Goal: Communication & Community: Answer question/provide support

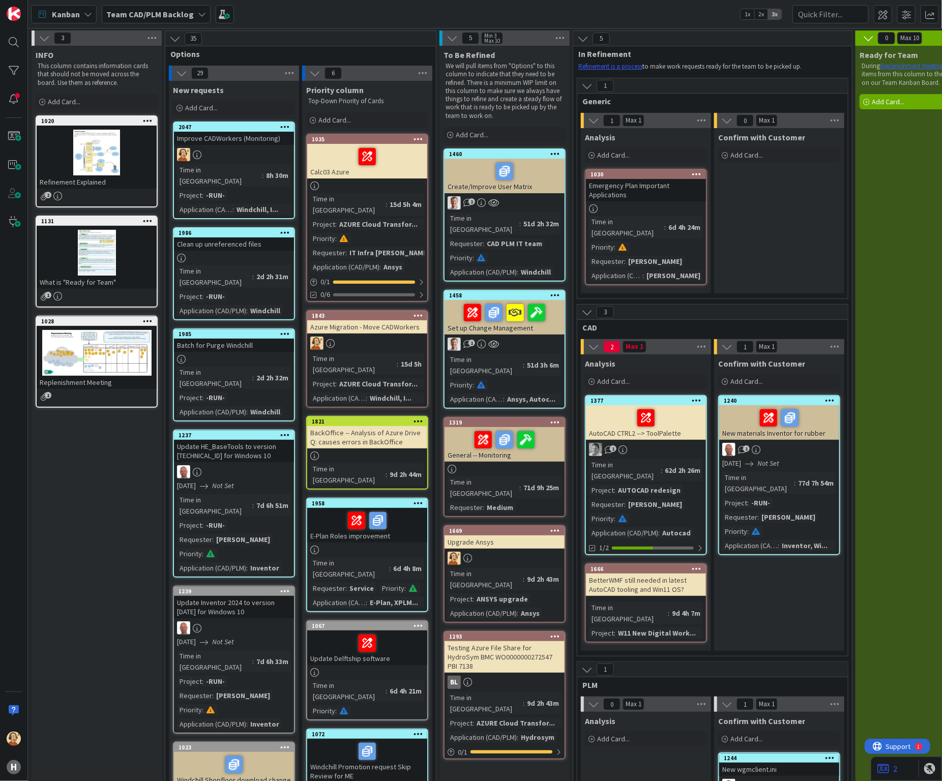
click at [146, 16] on b "Team CAD/PLM Backlog" at bounding box center [149, 14] width 87 height 10
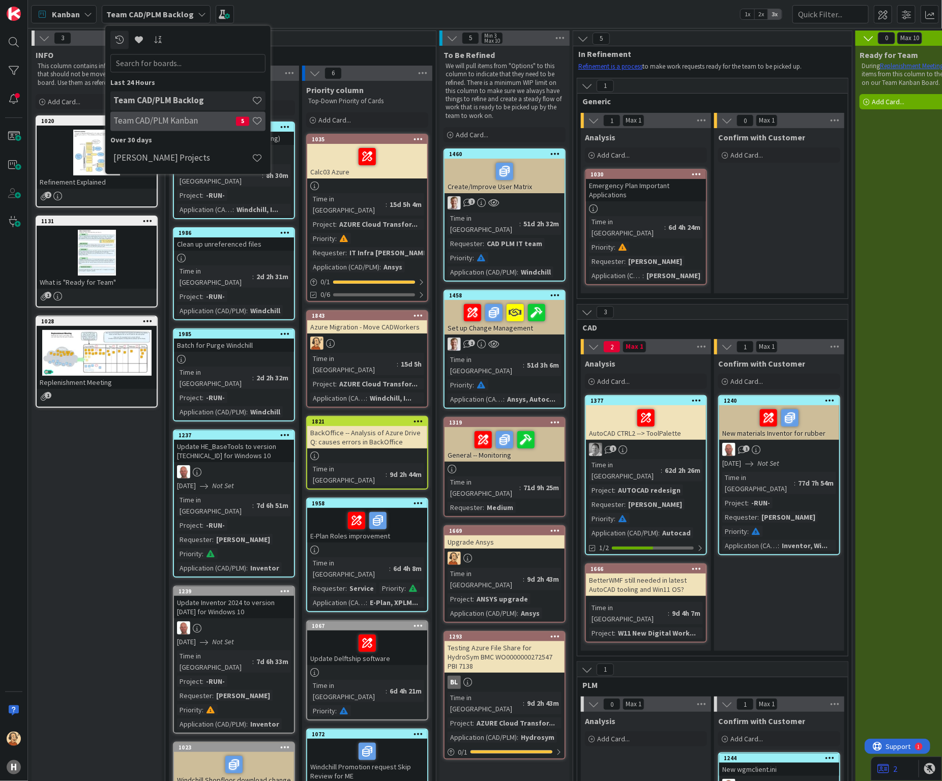
click at [175, 120] on h4 "Team CAD/PLM Kanban" at bounding box center [174, 121] width 123 height 10
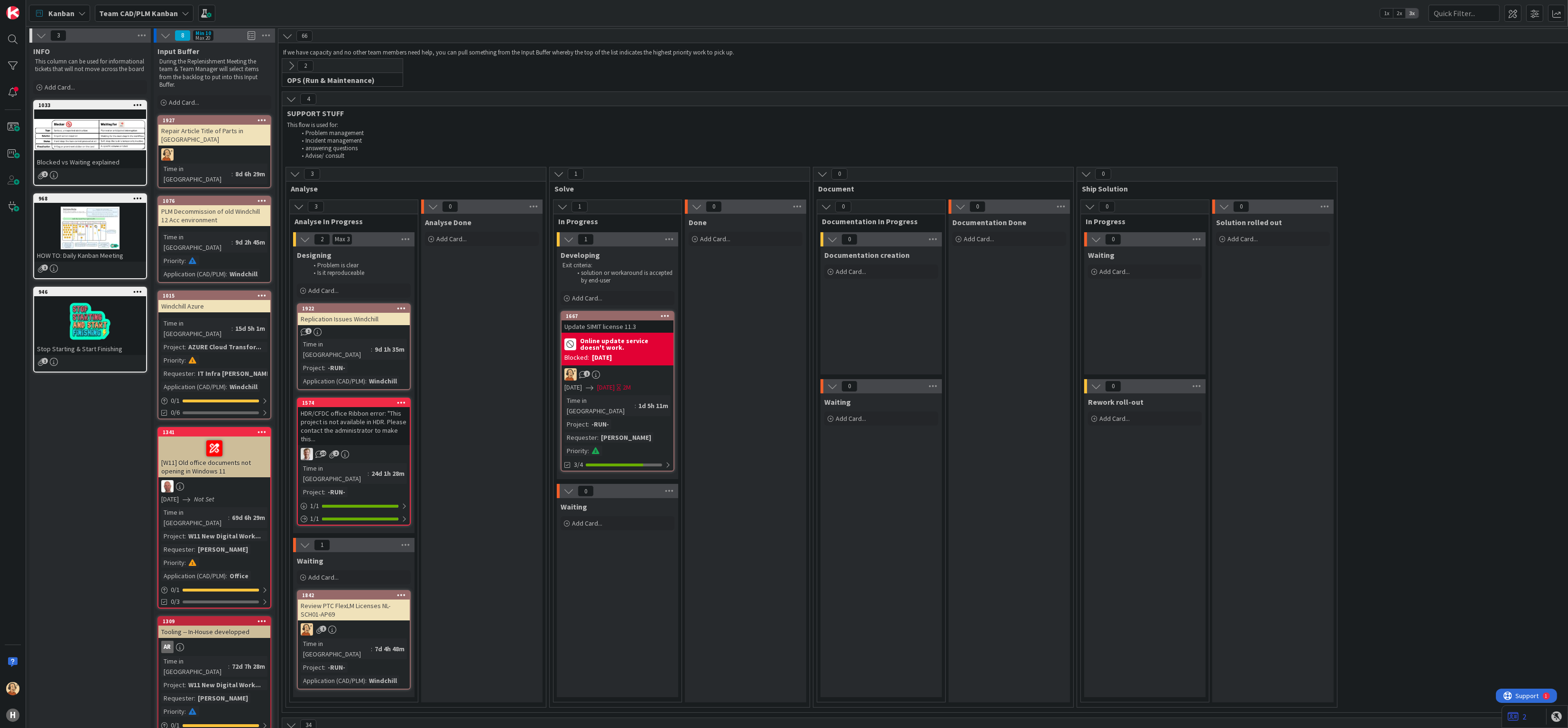
click at [624, 351] on div "Online update service doesn't work." at bounding box center [617, 344] width 106 height 17
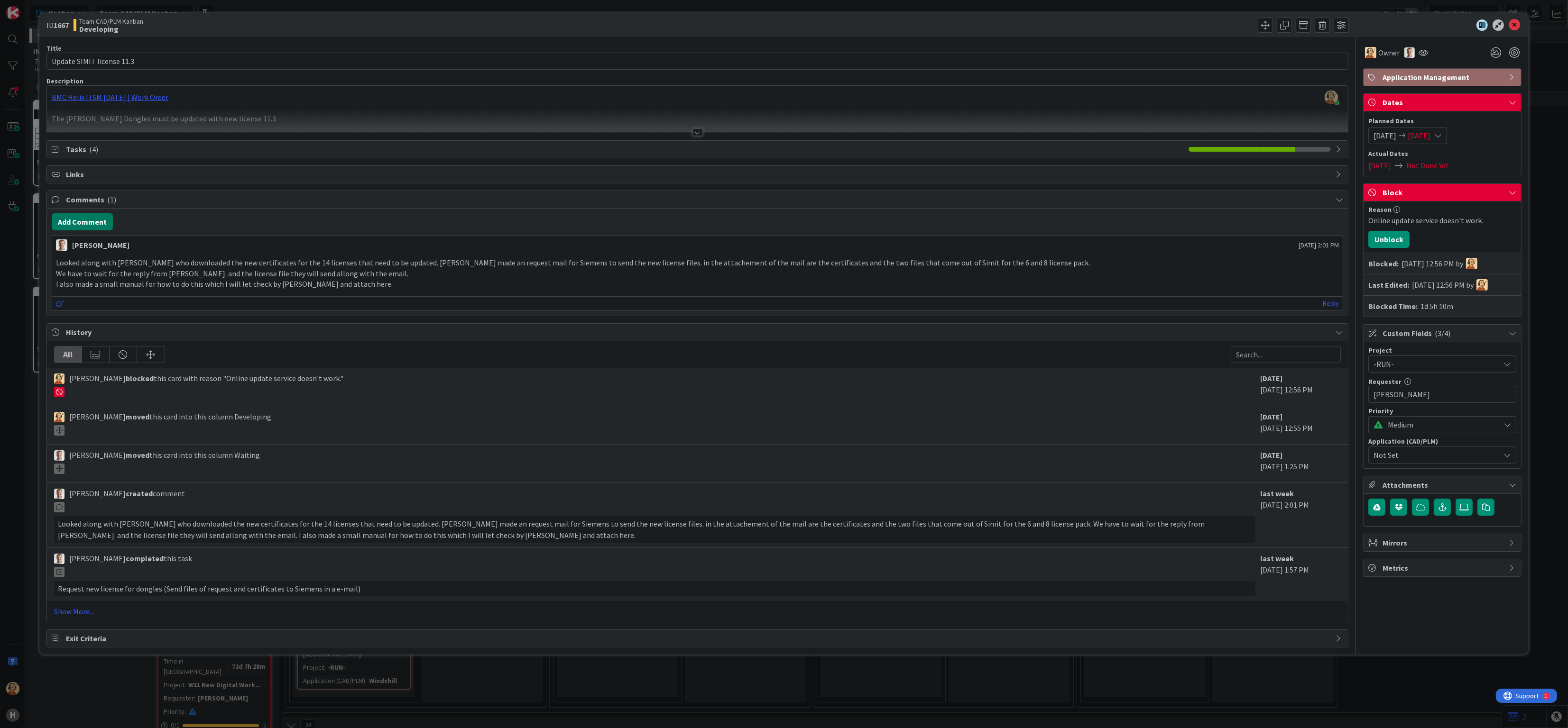
click at [81, 224] on button "Add Comment" at bounding box center [82, 222] width 62 height 17
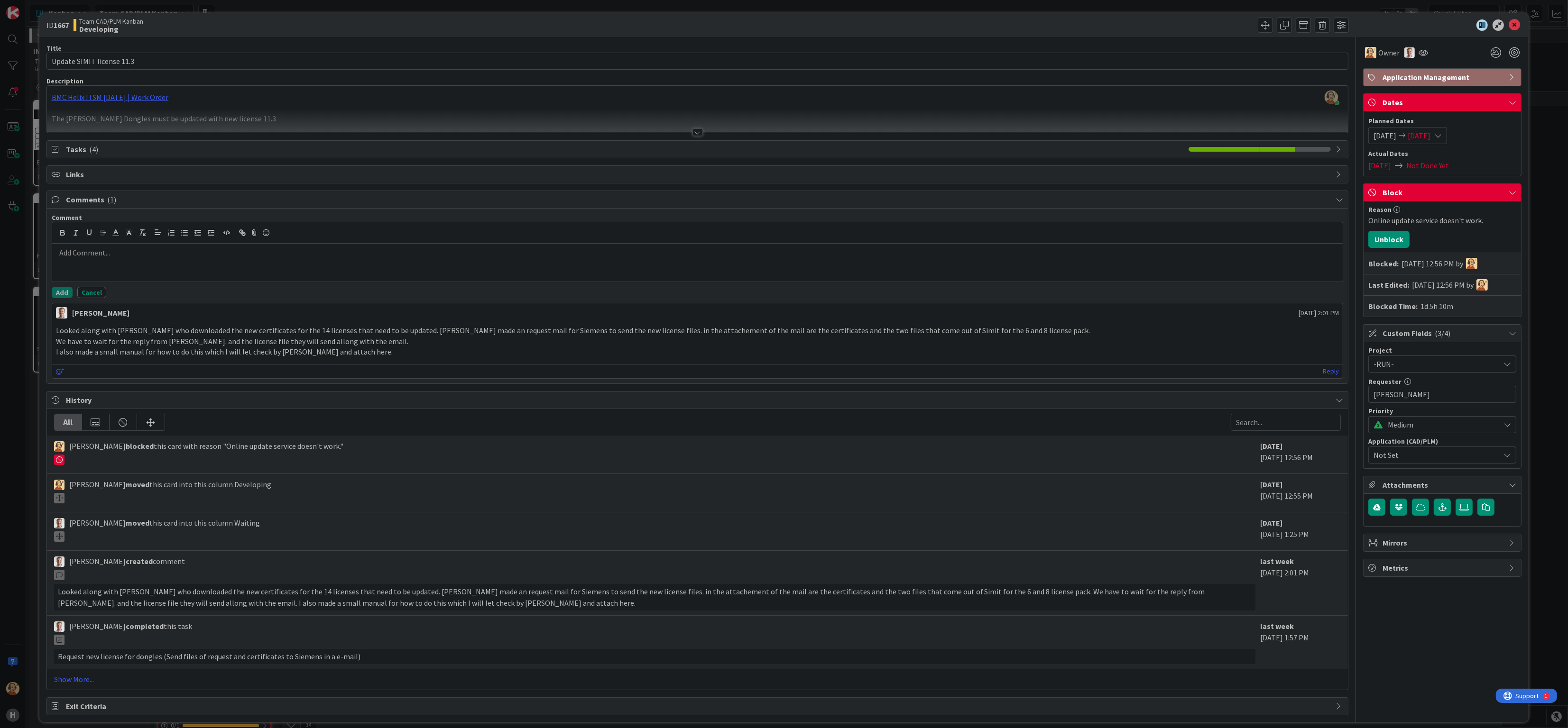
click at [103, 258] on p at bounding box center [698, 253] width 1284 height 11
click at [313, 254] on p "one dongle containing 8 Simit 11.2 licenses is successfully updated to v11.3" at bounding box center [698, 253] width 1284 height 11
click at [58, 293] on button "Add" at bounding box center [62, 293] width 21 height 11
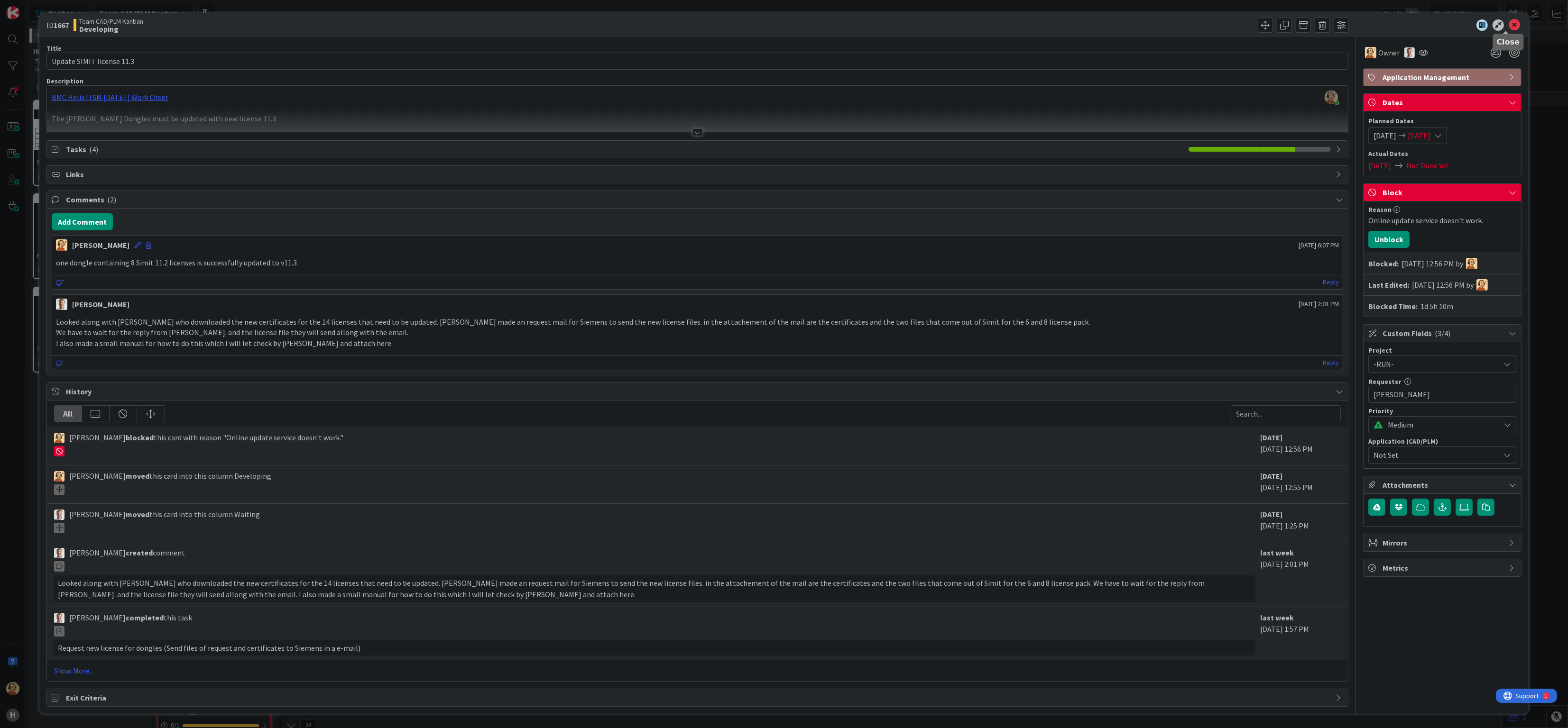
click at [878, 21] on icon at bounding box center [1514, 25] width 11 height 11
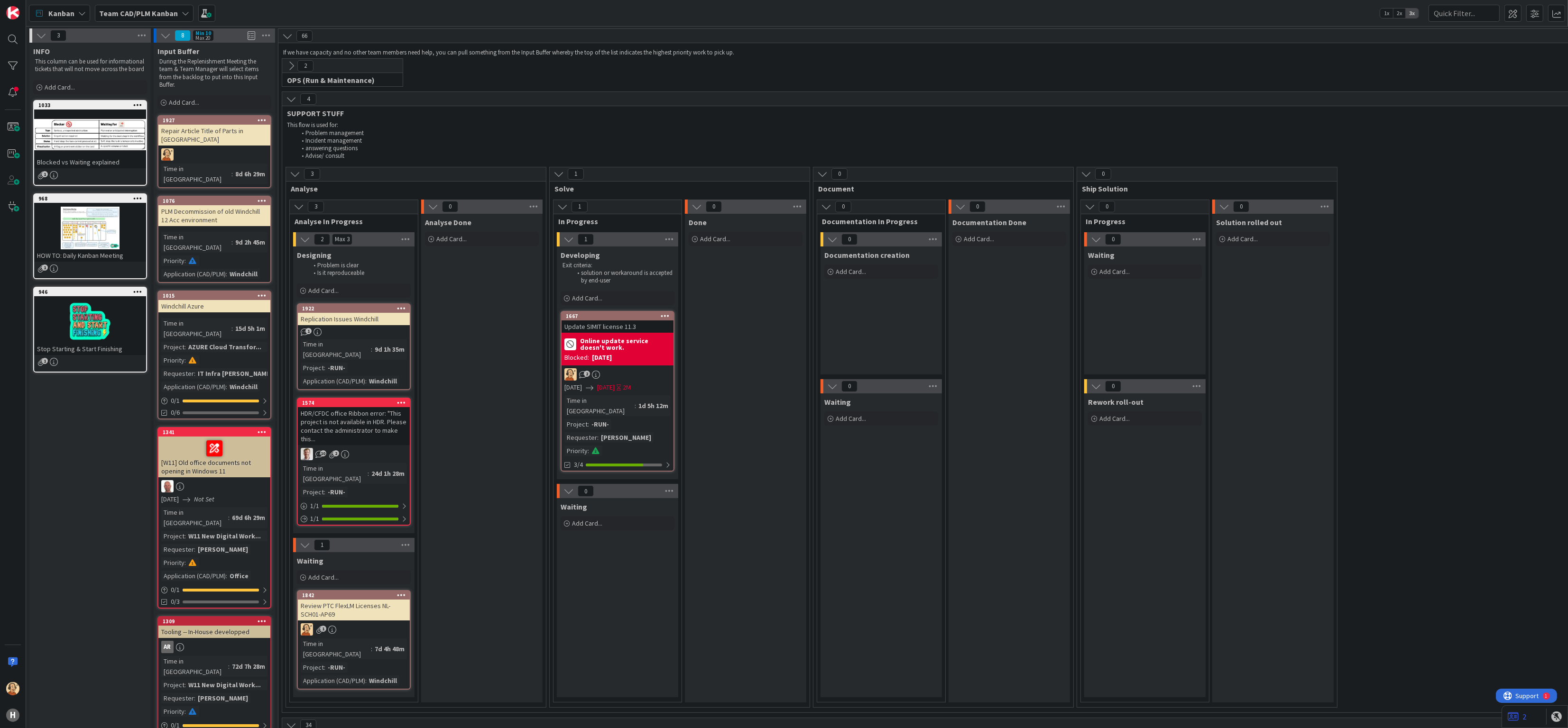
click at [599, 319] on div "1667" at bounding box center [619, 316] width 107 height 7
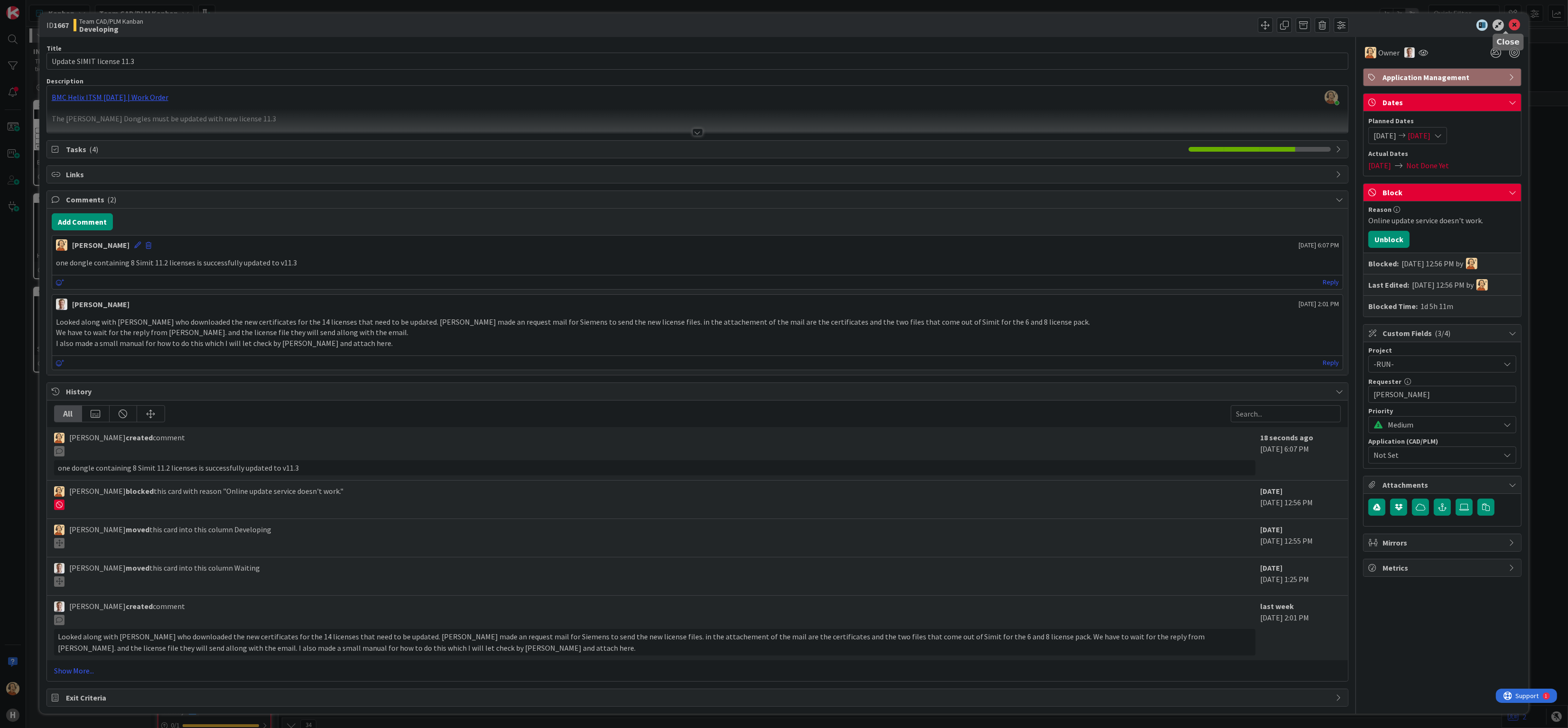
click at [878, 26] on icon at bounding box center [1514, 25] width 11 height 11
